Goal: Task Accomplishment & Management: Find specific page/section

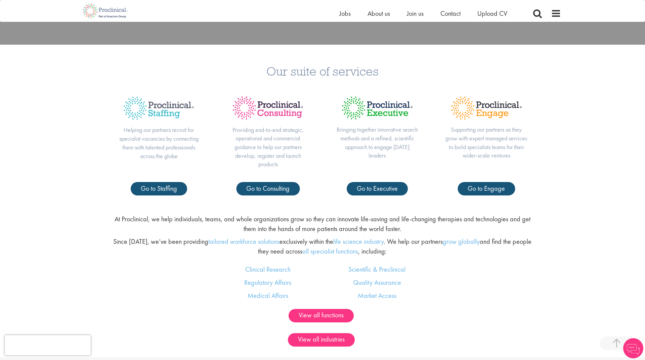
scroll to position [338, 0]
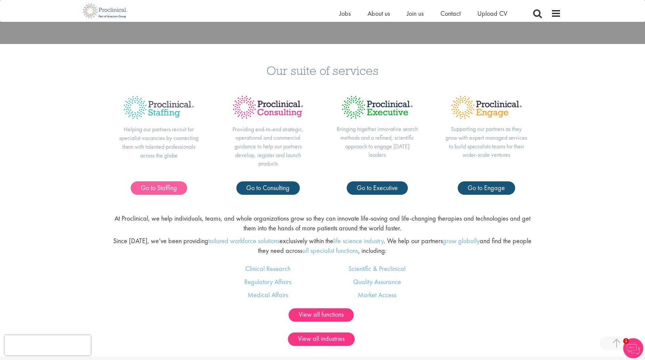
click at [162, 184] on span "Go to Staffing" at bounding box center [159, 187] width 36 height 9
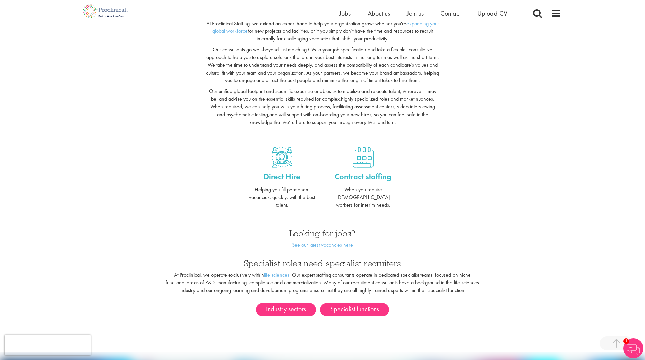
scroll to position [166, 0]
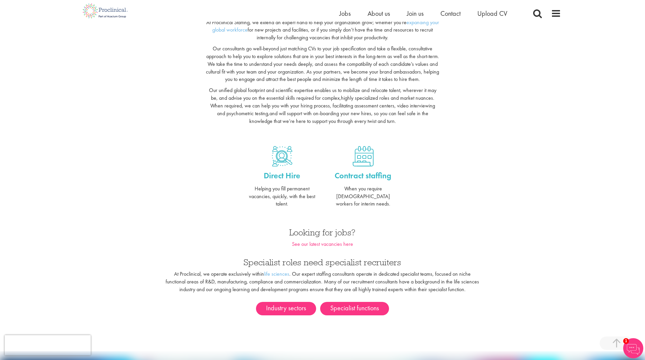
click at [307, 240] on link "See our latest vacancies here" at bounding box center [322, 243] width 61 height 7
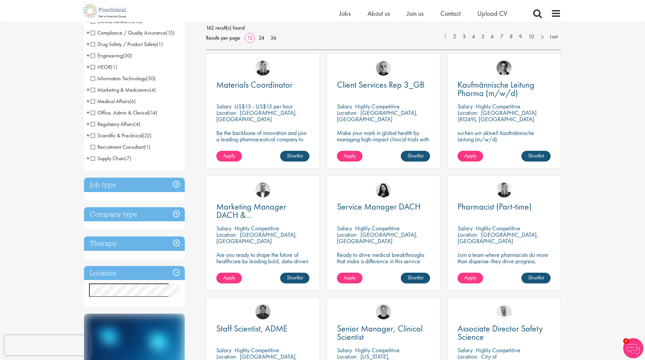
scroll to position [99, 0]
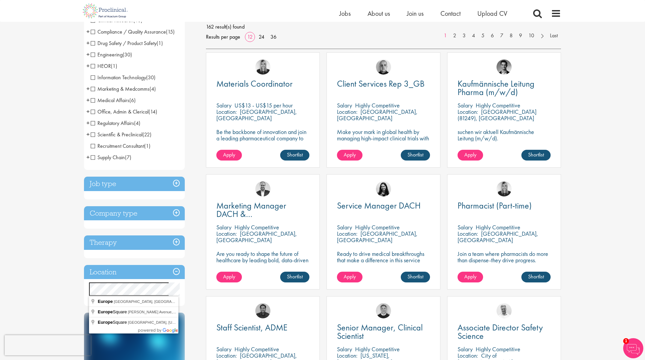
click at [55, 278] on div "You are here: Home > Job search Discipline Biometrics (1) - + Statistics (1) Bu…" at bounding box center [322, 339] width 645 height 876
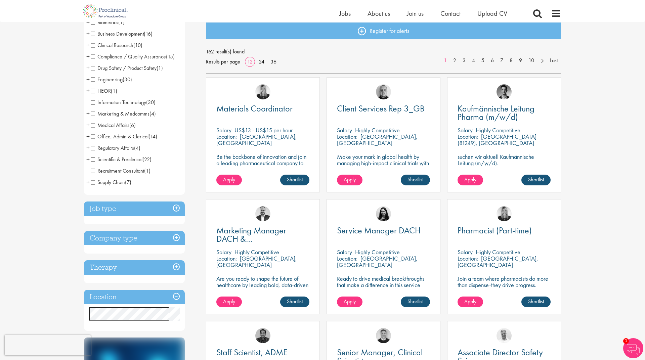
scroll to position [74, 0]
click at [95, 102] on span "Information Technology" at bounding box center [118, 102] width 55 height 7
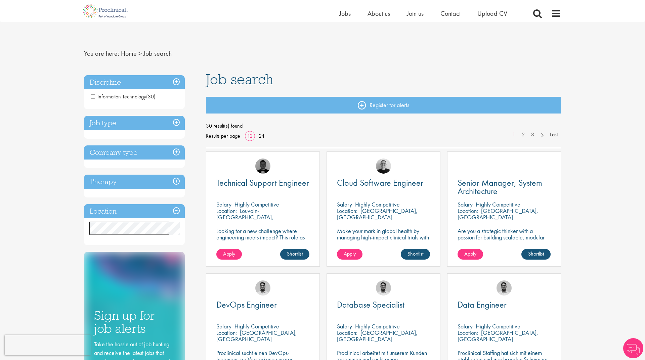
scroll to position [62, 0]
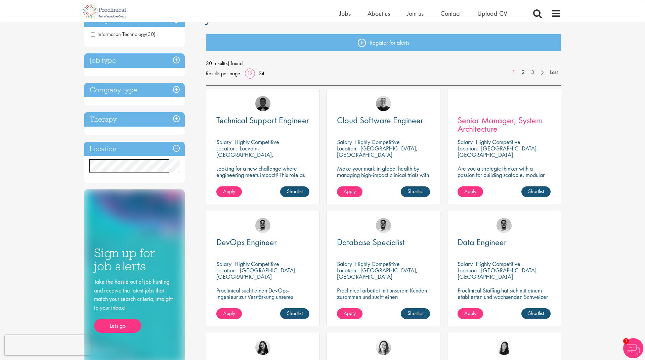
click at [506, 129] on link "Senior Manager, System Architecture" at bounding box center [503, 124] width 93 height 17
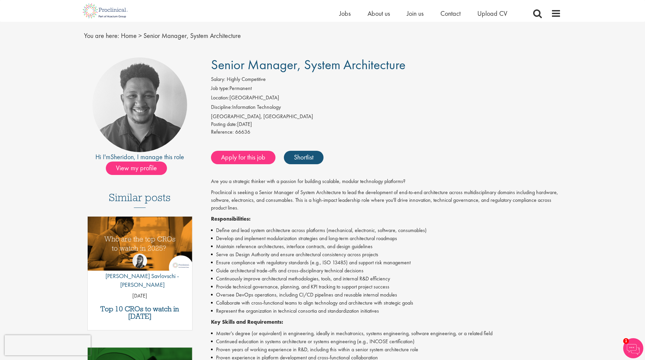
scroll to position [19, 0]
